Goal: Transaction & Acquisition: Obtain resource

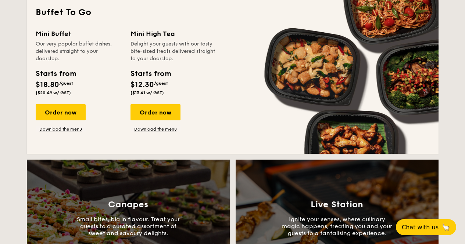
scroll to position [661, 0]
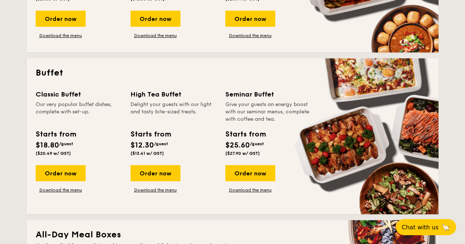
scroll to position [257, 0]
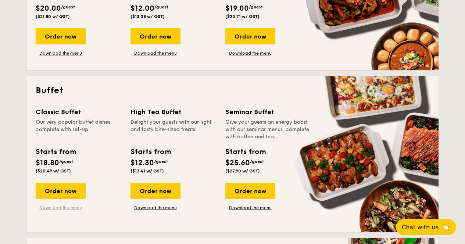
click at [64, 207] on link "Download the menu" at bounding box center [61, 208] width 50 height 6
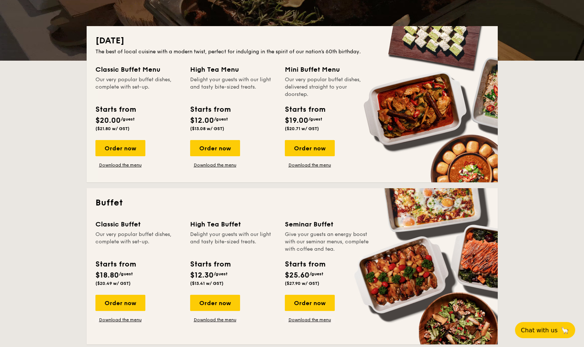
scroll to position [147, 0]
